Goal: Book appointment/travel/reservation

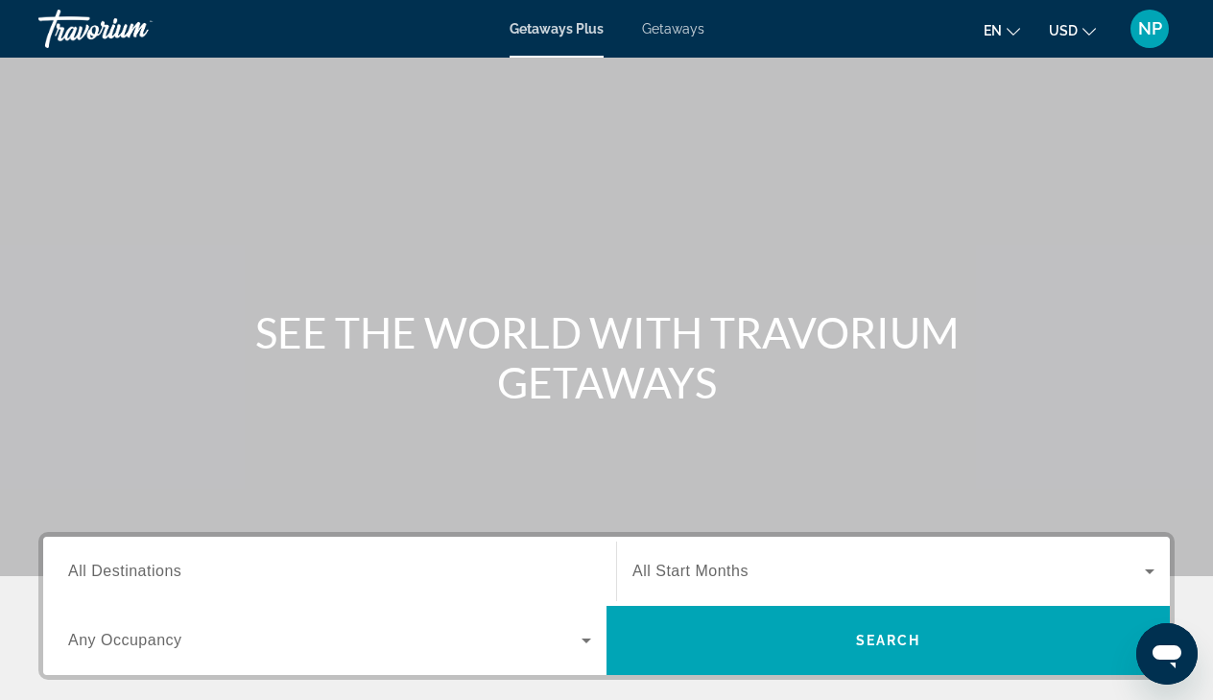
click at [151, 577] on span "All Destinations" at bounding box center [124, 571] width 113 height 16
click at [151, 577] on input "Destination All Destinations" at bounding box center [329, 572] width 523 height 23
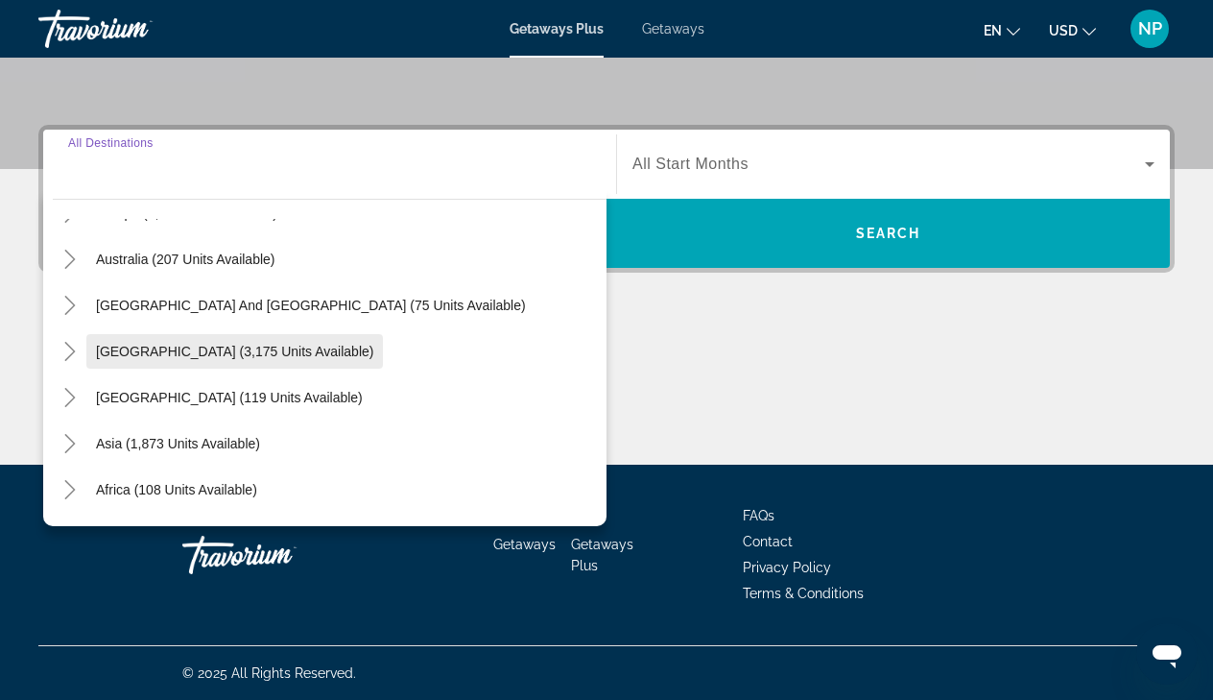
scroll to position [274, 0]
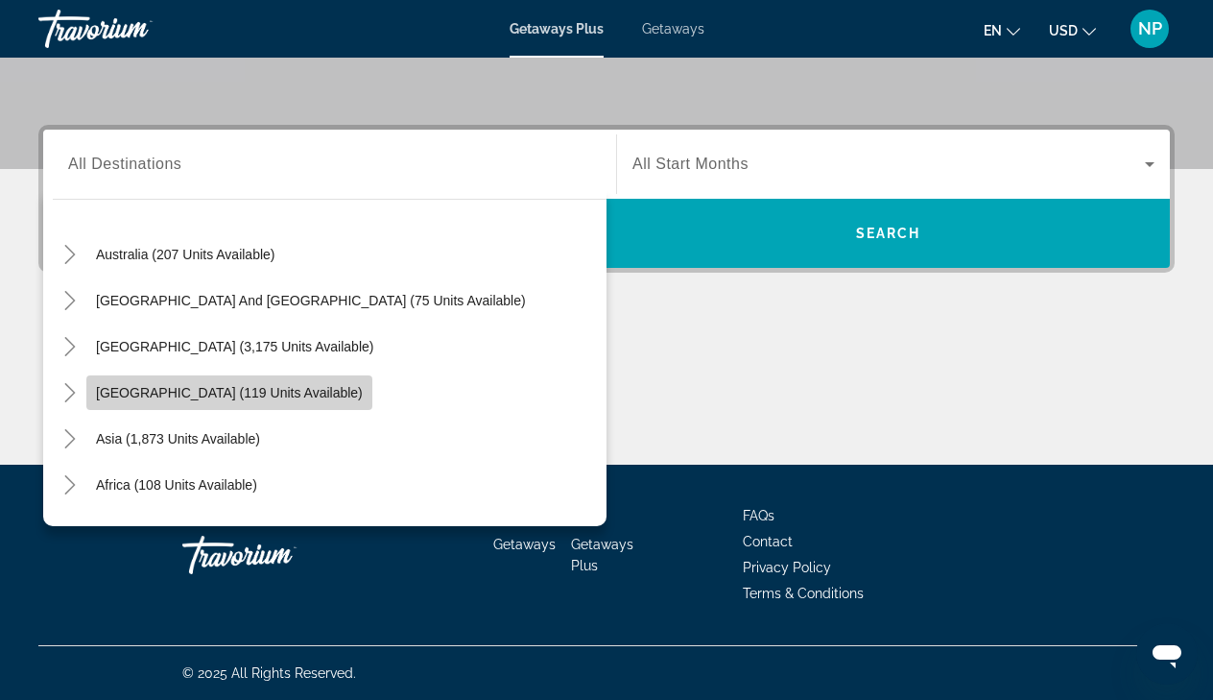
click at [242, 391] on span "[GEOGRAPHIC_DATA] (119 units available)" at bounding box center [229, 392] width 267 height 15
type input "**********"
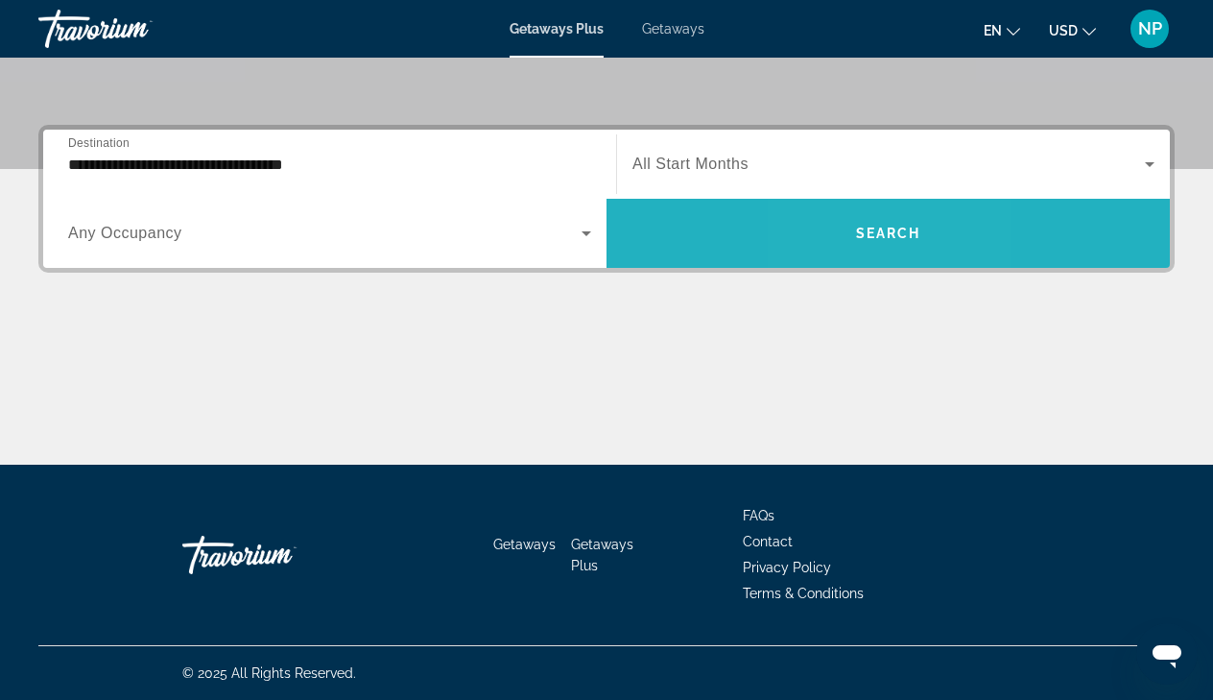
click at [848, 231] on span "Search widget" at bounding box center [889, 233] width 564 height 46
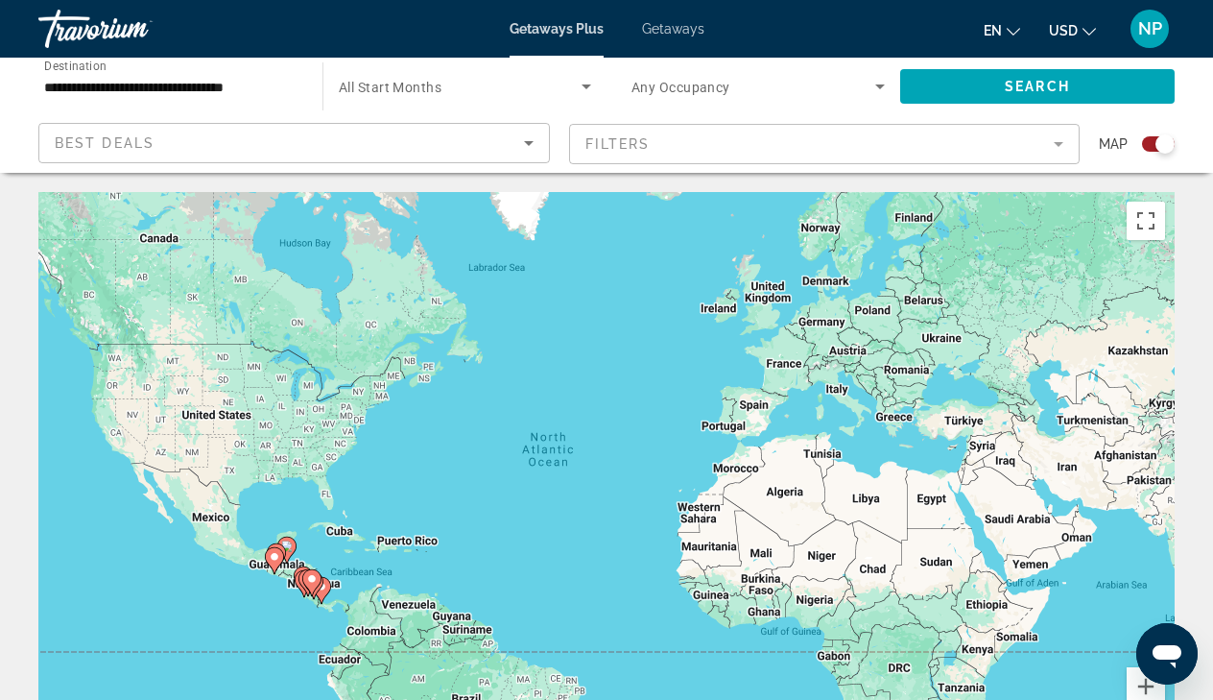
click at [1145, 148] on div "Search widget" at bounding box center [1158, 143] width 33 height 15
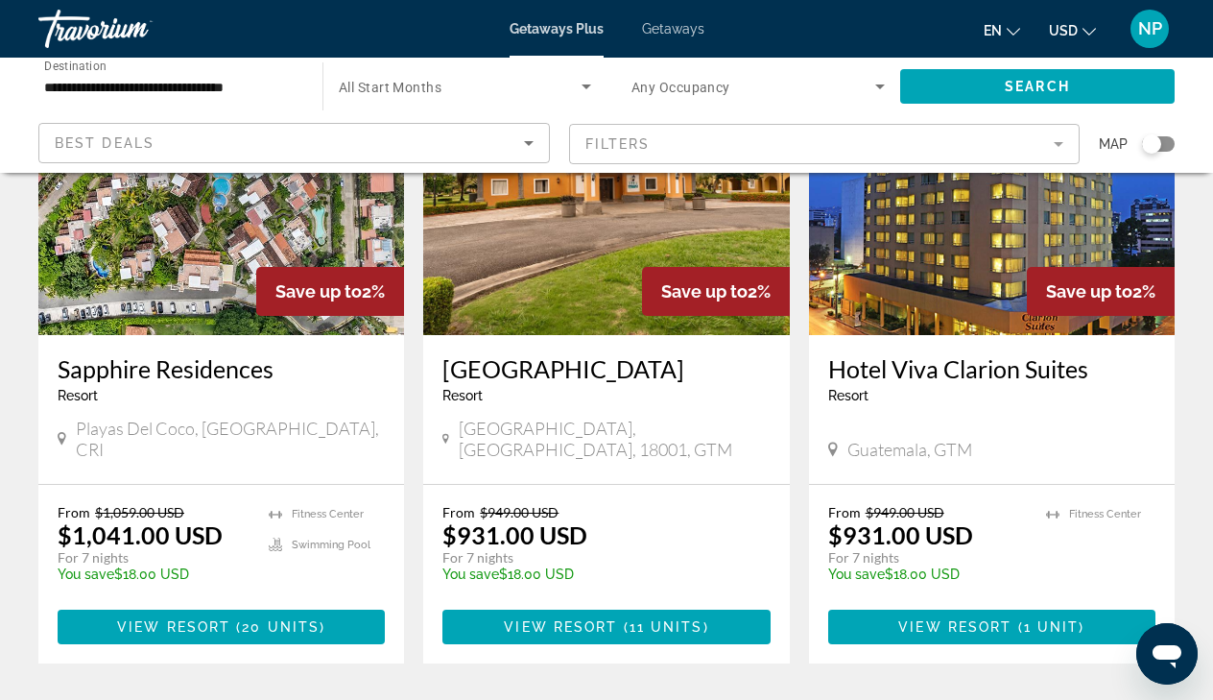
scroll to position [207, 0]
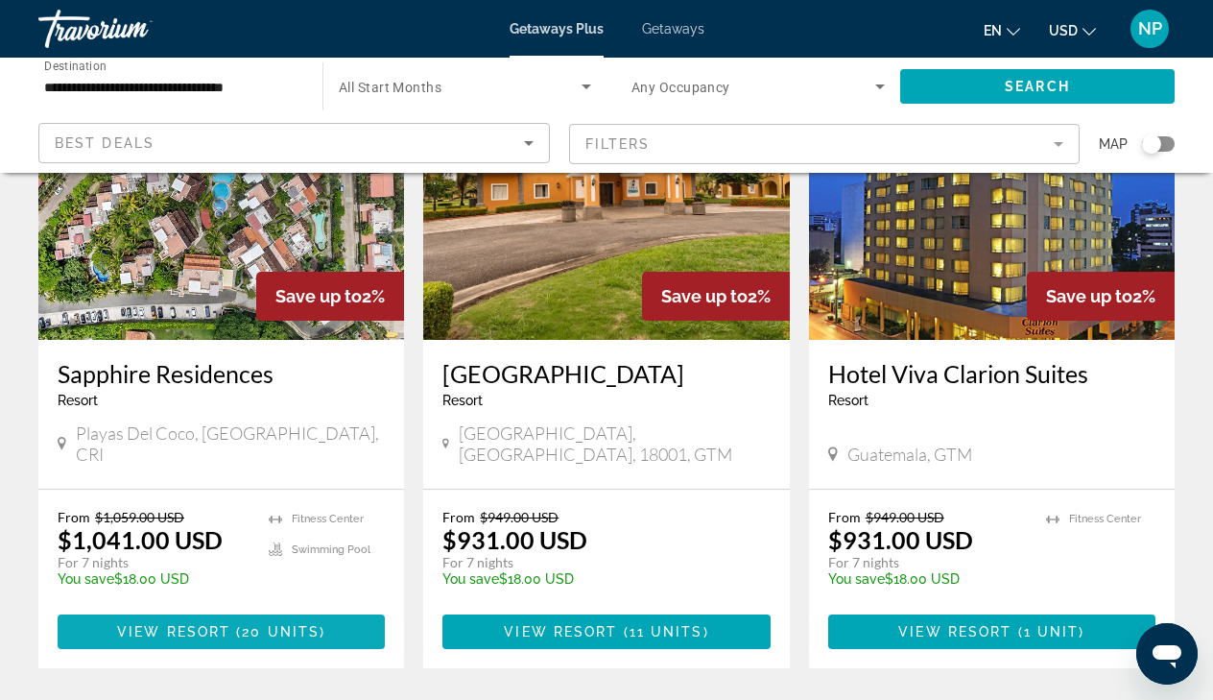
click at [227, 624] on span "View Resort" at bounding box center [173, 631] width 113 height 15
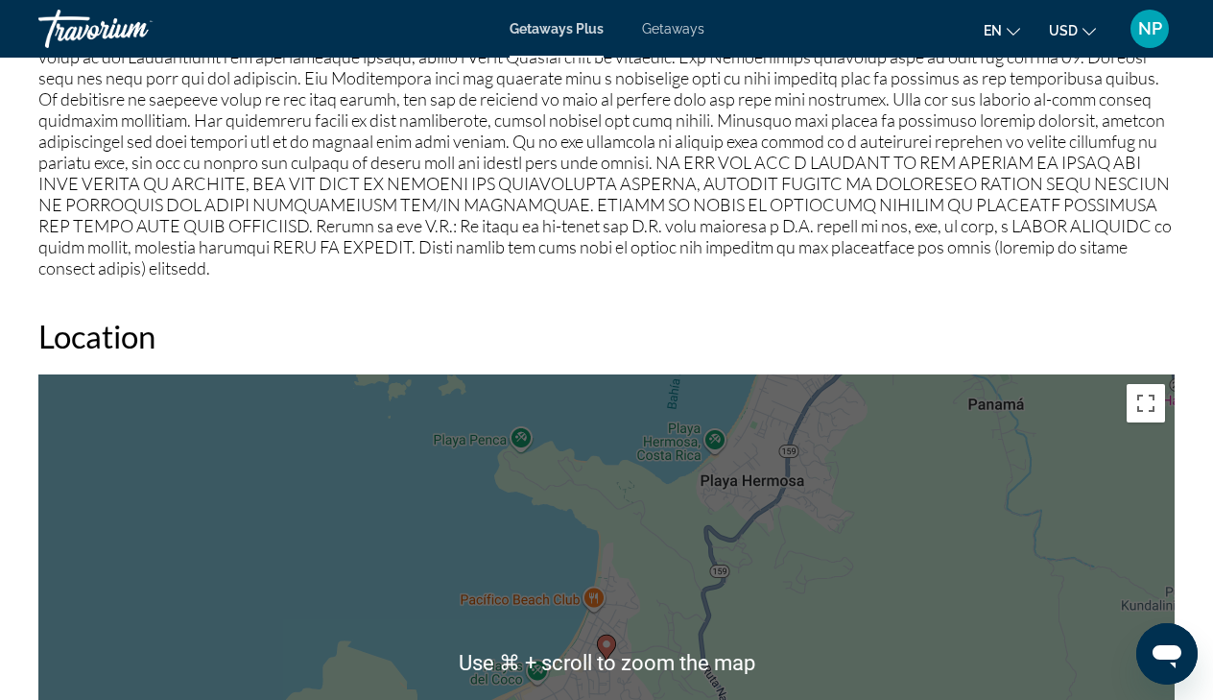
scroll to position [2434, 0]
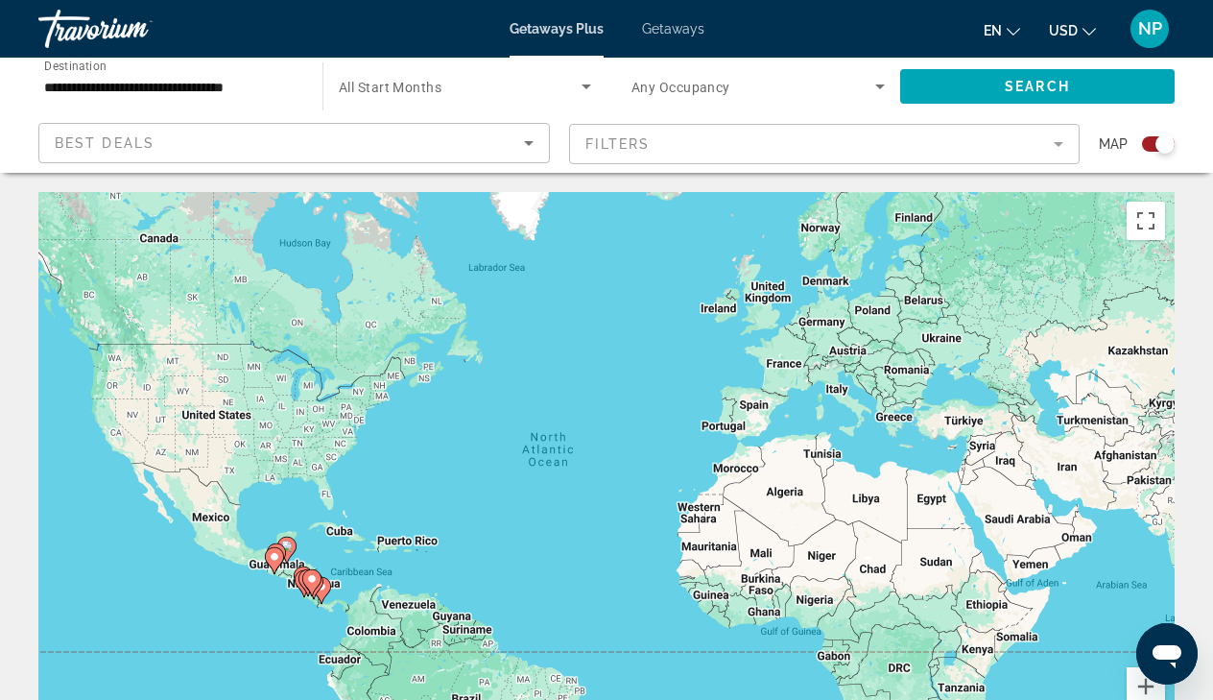
click at [668, 27] on span "Getaways" at bounding box center [673, 28] width 62 height 15
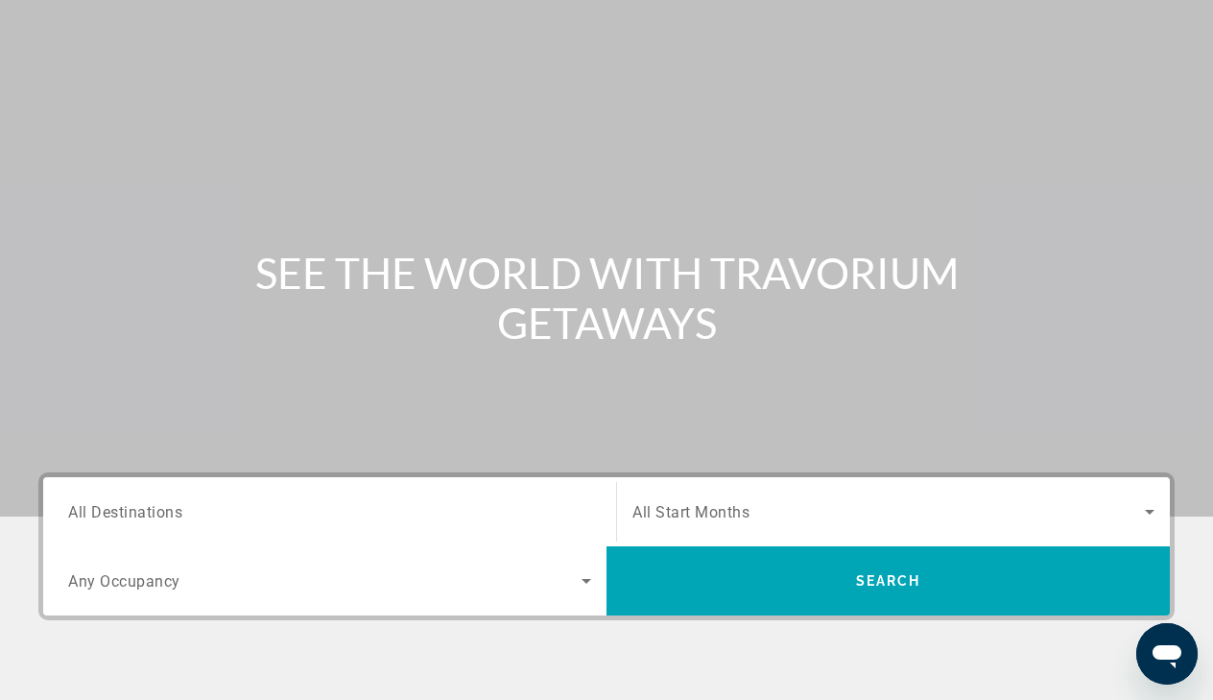
scroll to position [76, 0]
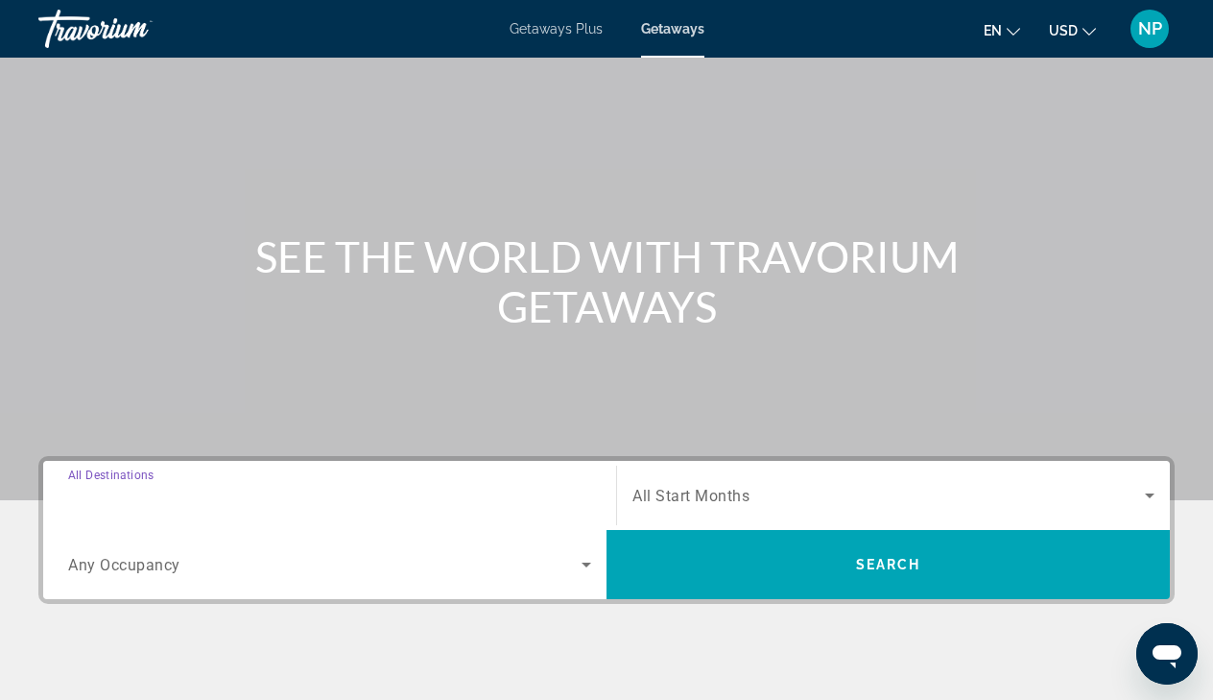
click at [196, 493] on input "Destination All Destinations" at bounding box center [329, 496] width 523 height 23
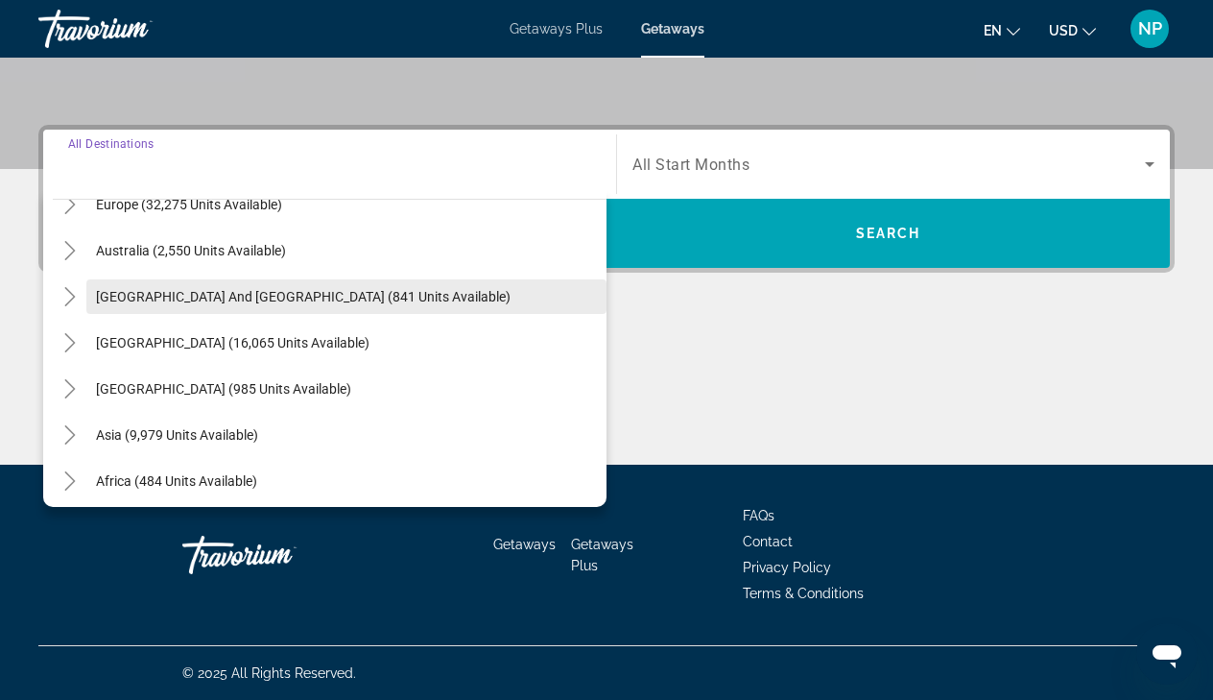
scroll to position [272, 0]
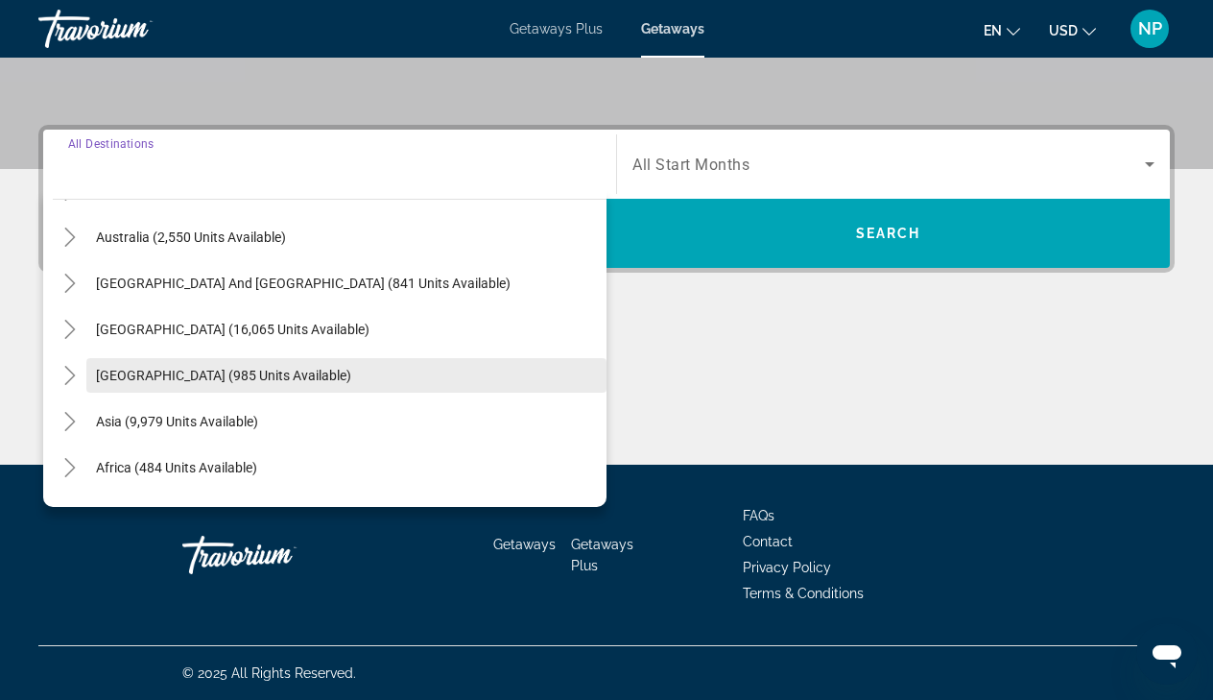
click at [254, 371] on span "[GEOGRAPHIC_DATA] (985 units available)" at bounding box center [223, 375] width 255 height 15
type input "**********"
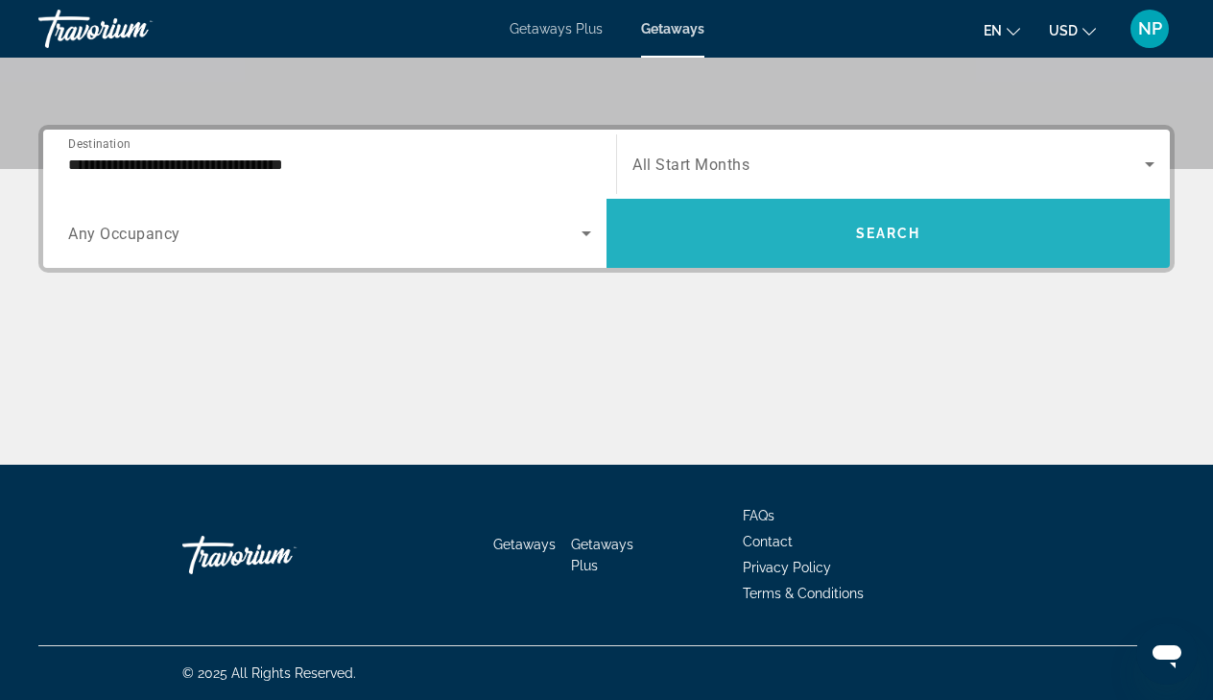
click at [887, 229] on span "Search" at bounding box center [888, 233] width 65 height 15
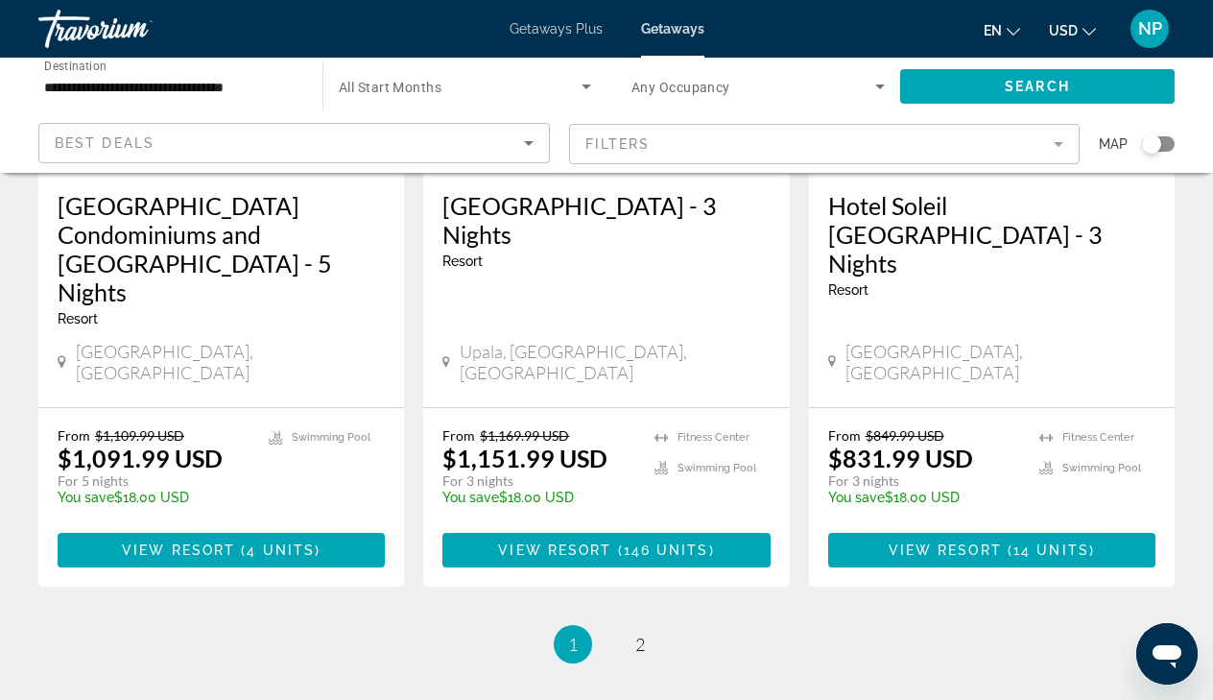
scroll to position [2504, 0]
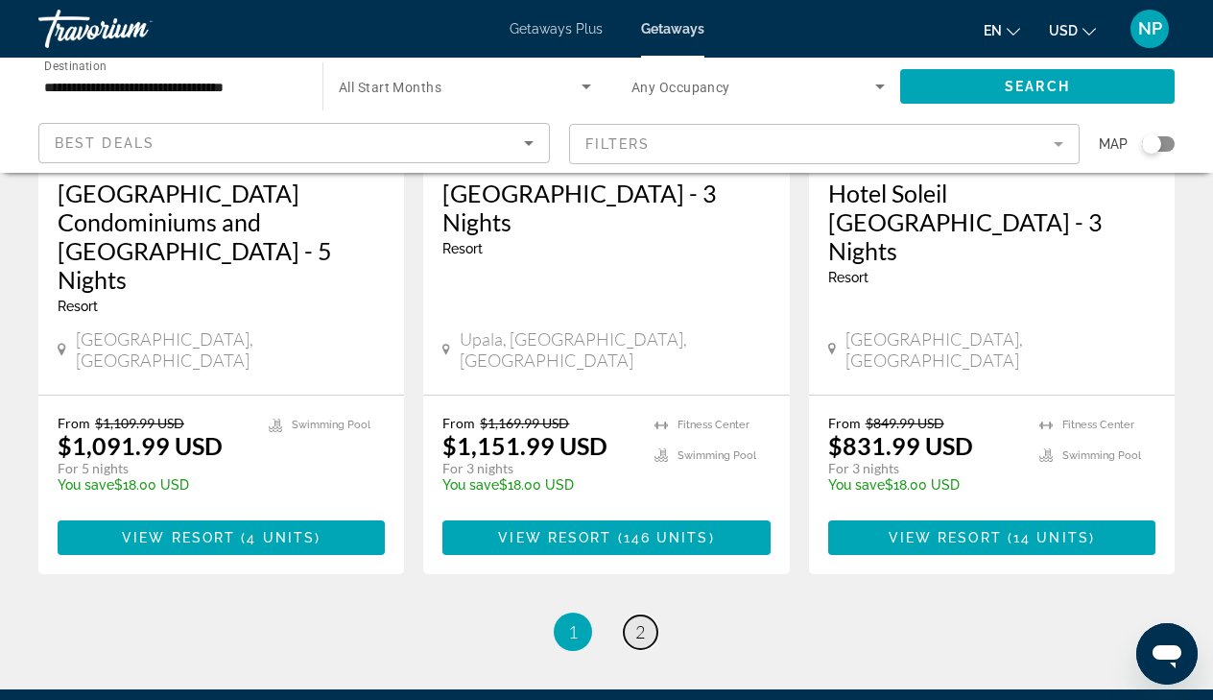
click at [640, 621] on span "2" at bounding box center [641, 631] width 10 height 21
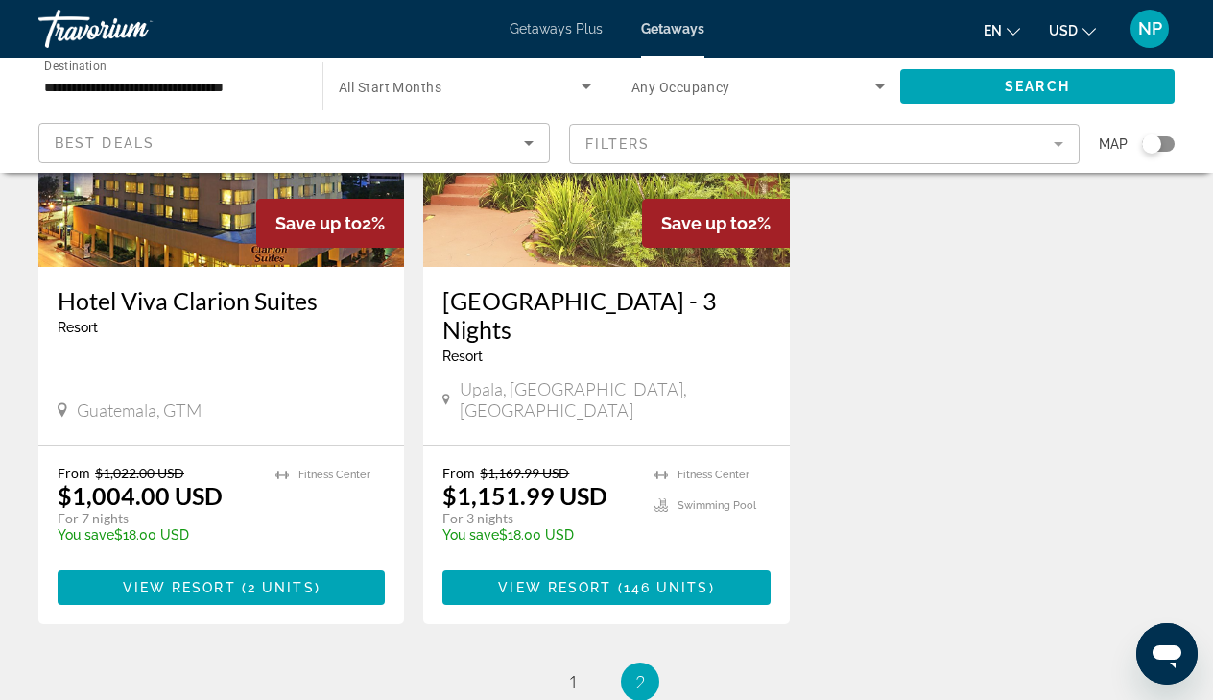
scroll to position [281, 0]
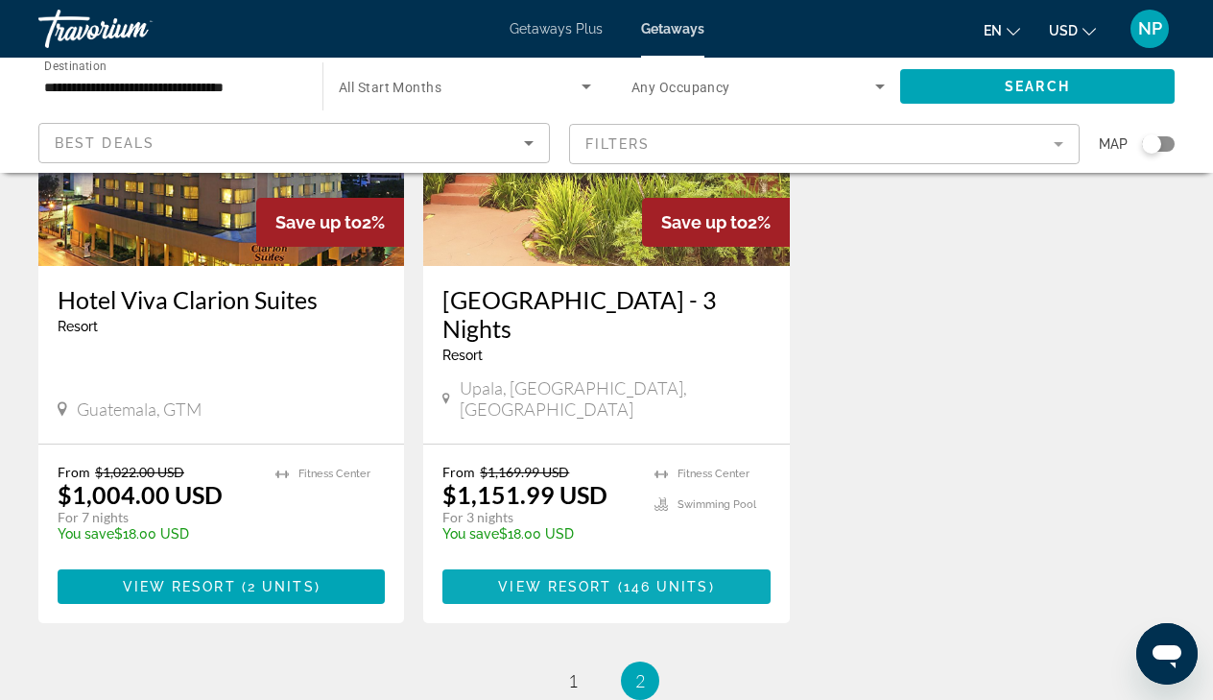
click at [546, 579] on span "View Resort" at bounding box center [554, 586] width 113 height 15
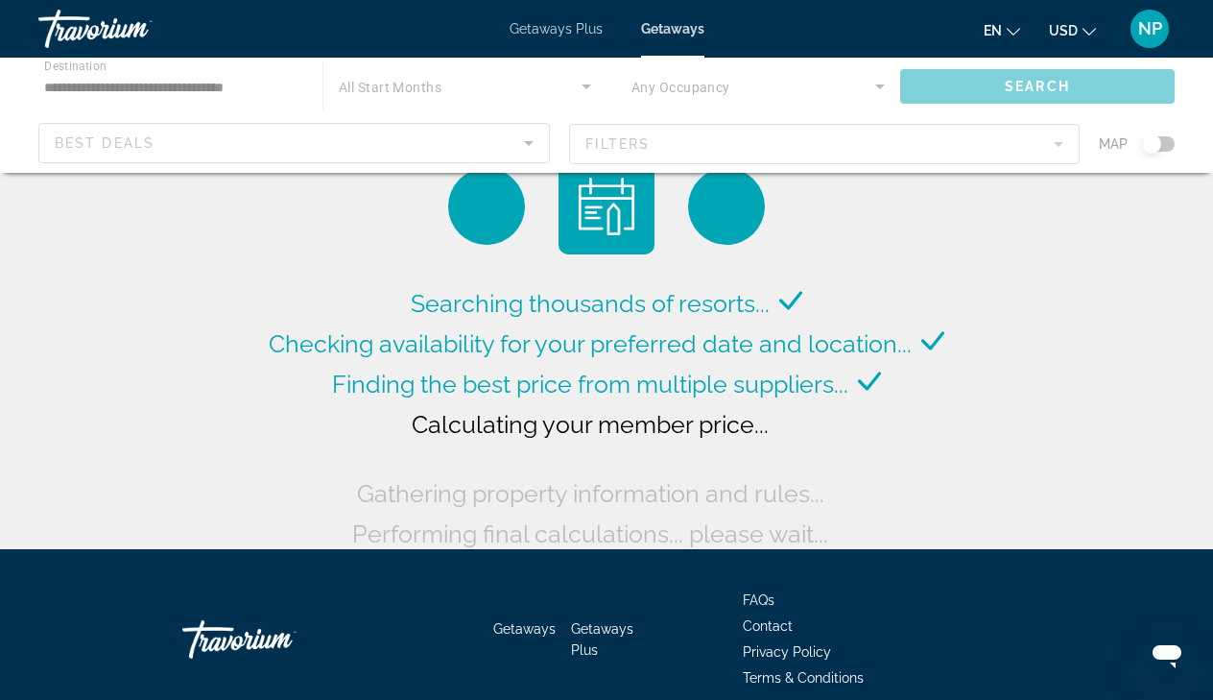
click at [570, 26] on span "Getaways Plus" at bounding box center [556, 28] width 93 height 15
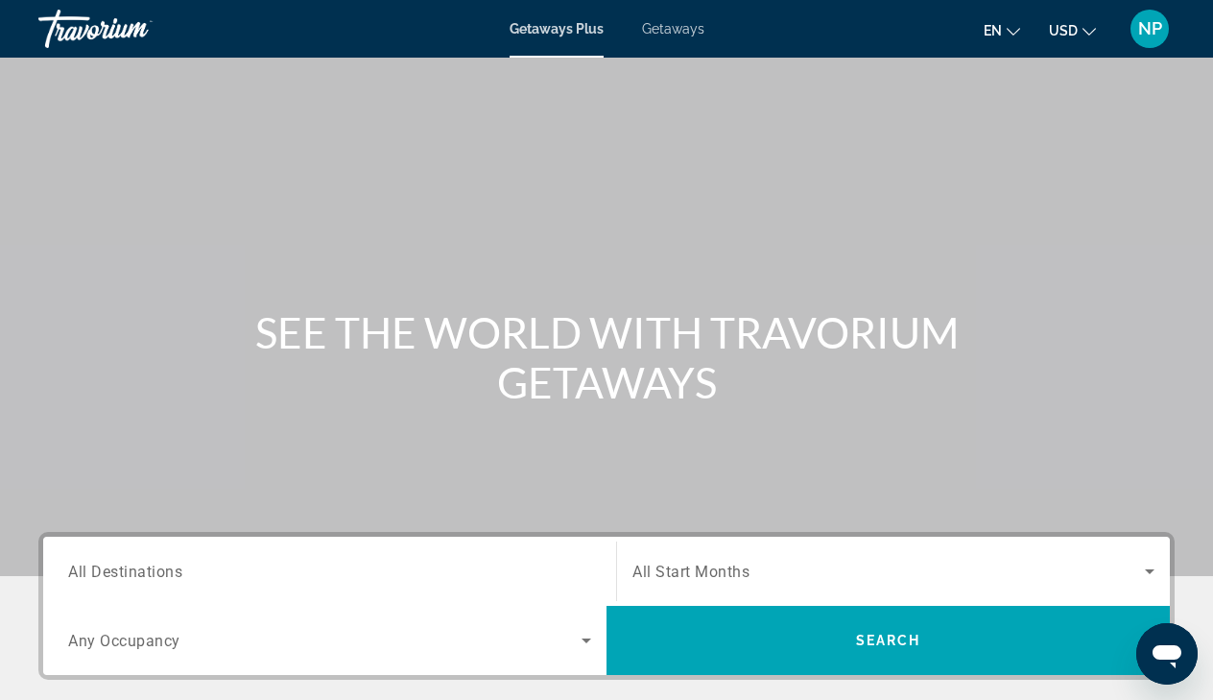
click at [194, 555] on div "Search widget" at bounding box center [329, 571] width 523 height 55
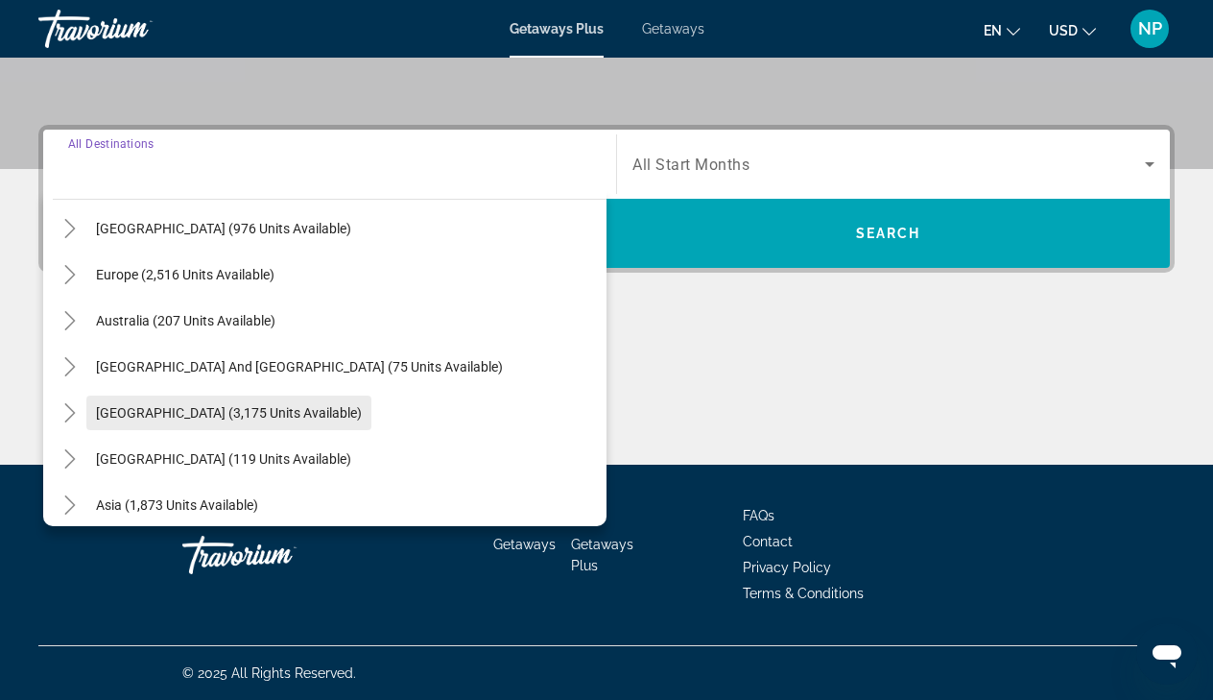
scroll to position [220, 0]
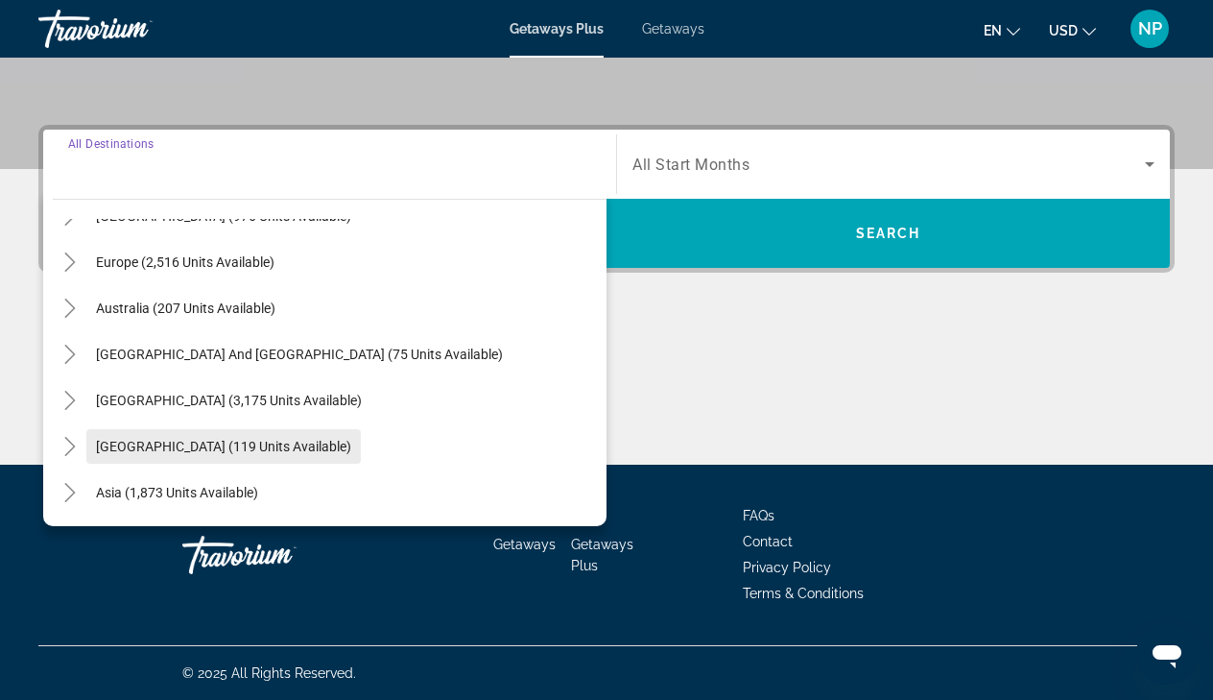
click at [179, 451] on span "[GEOGRAPHIC_DATA] (119 units available)" at bounding box center [223, 446] width 255 height 15
type input "**********"
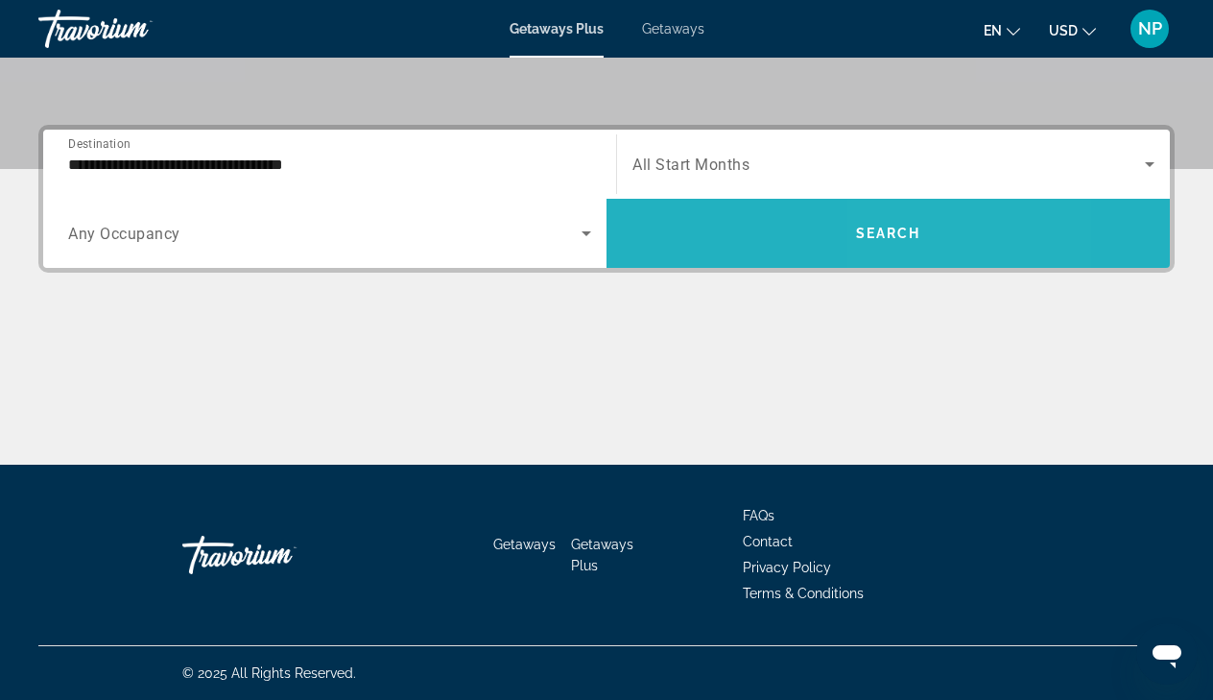
click at [911, 219] on span "Search widget" at bounding box center [889, 233] width 564 height 46
